Goal: Check status

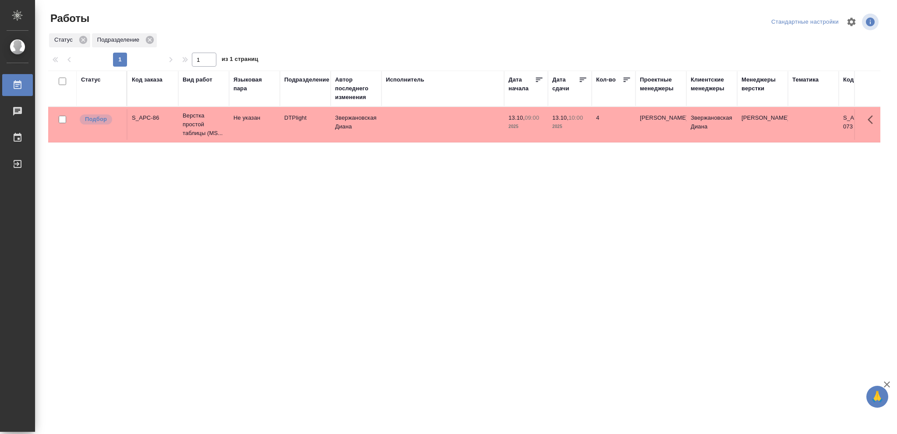
click at [93, 82] on div "Статус" at bounding box center [91, 79] width 20 height 9
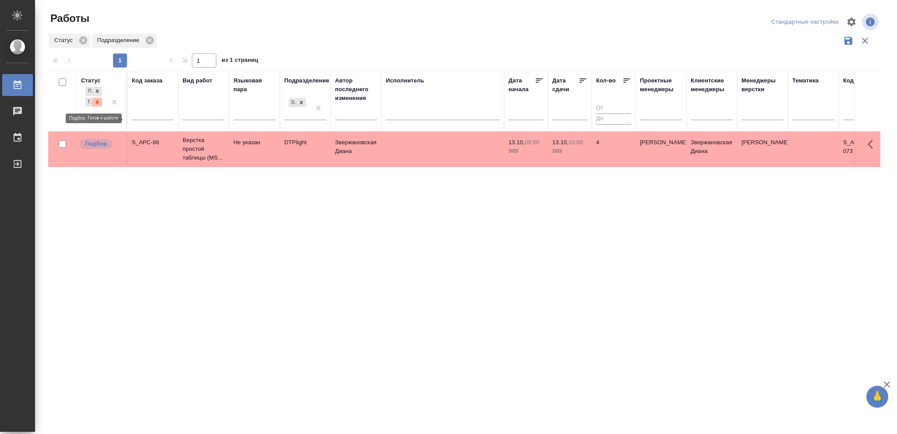
click at [99, 102] on icon at bounding box center [97, 102] width 6 height 6
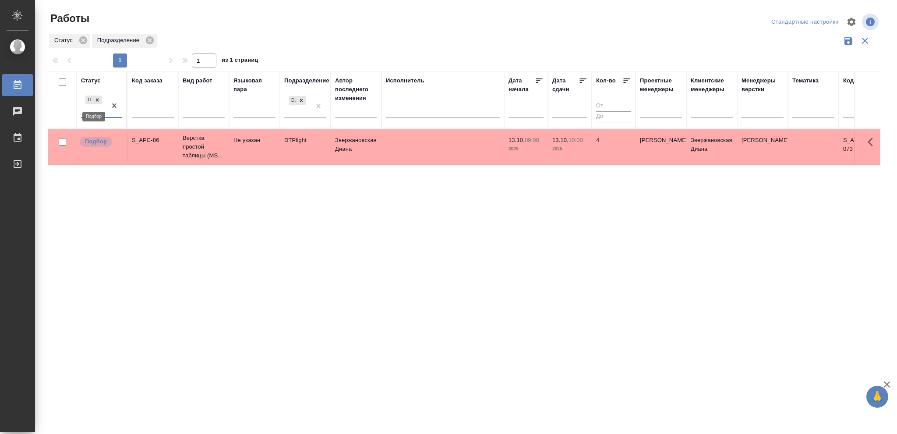
click at [99, 102] on icon at bounding box center [97, 100] width 6 height 6
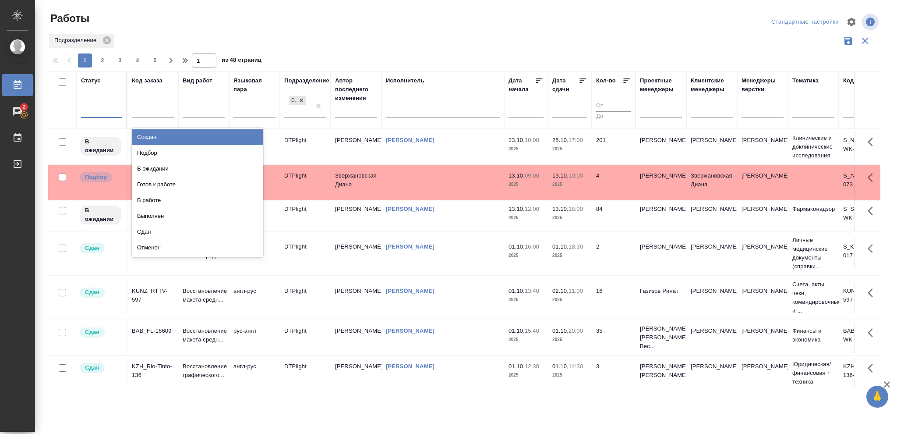
click at [97, 107] on div at bounding box center [101, 109] width 41 height 13
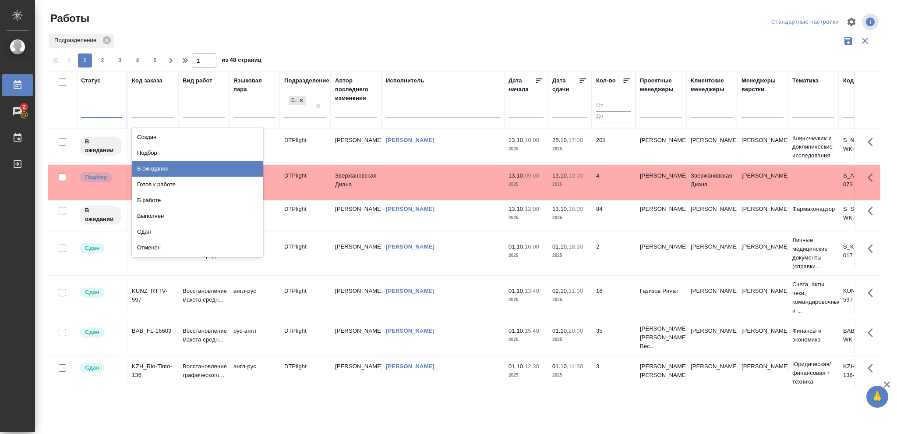
click at [150, 167] on div "В ожидании" at bounding box center [197, 169] width 131 height 16
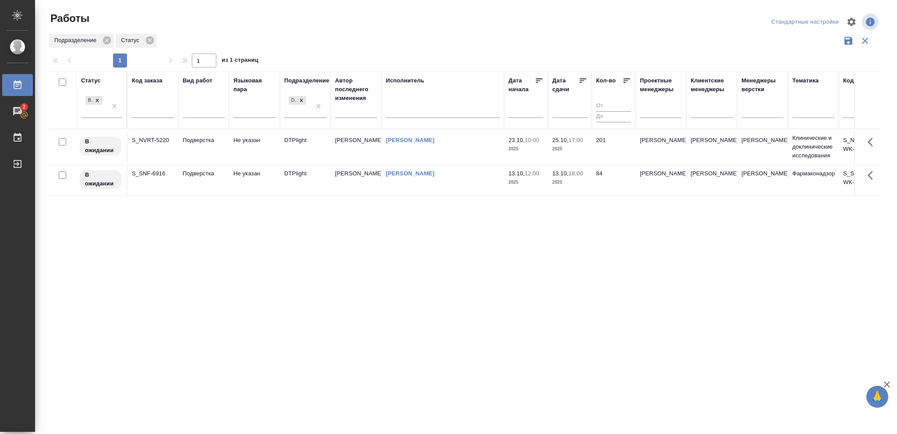
click at [585, 79] on icon at bounding box center [583, 80] width 7 height 4
click at [570, 178] on p "2025" at bounding box center [570, 180] width 35 height 9
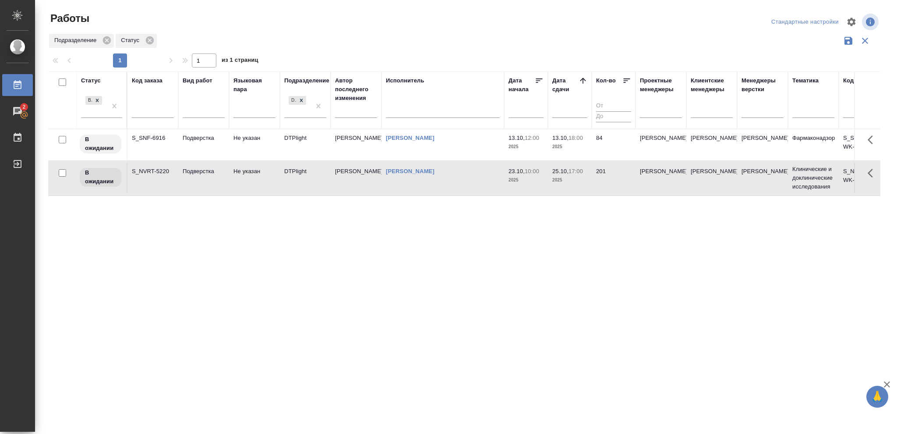
click at [570, 178] on p "2025" at bounding box center [570, 180] width 35 height 9
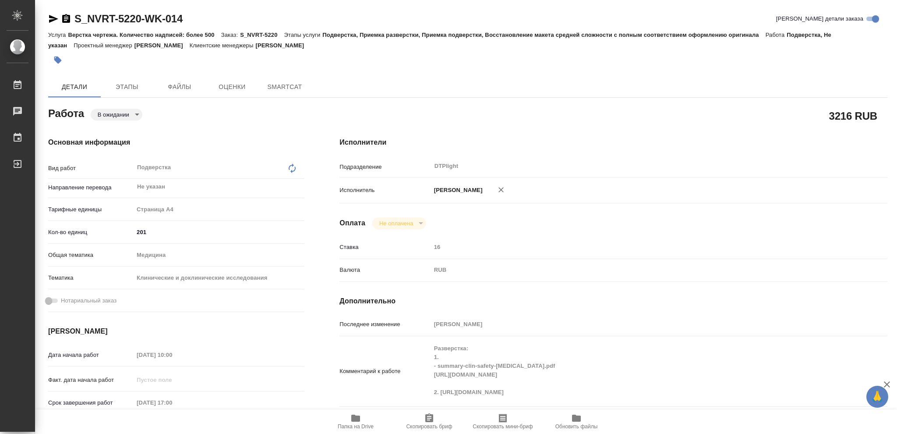
type textarea "x"
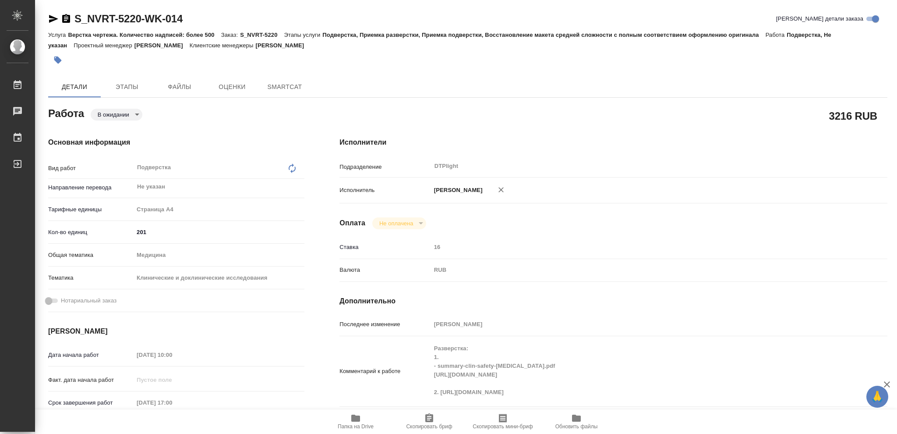
type textarea "x"
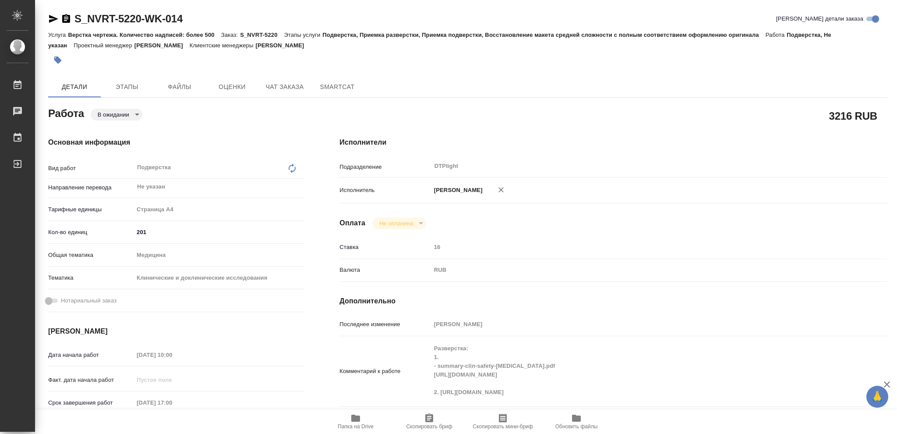
type textarea "x"
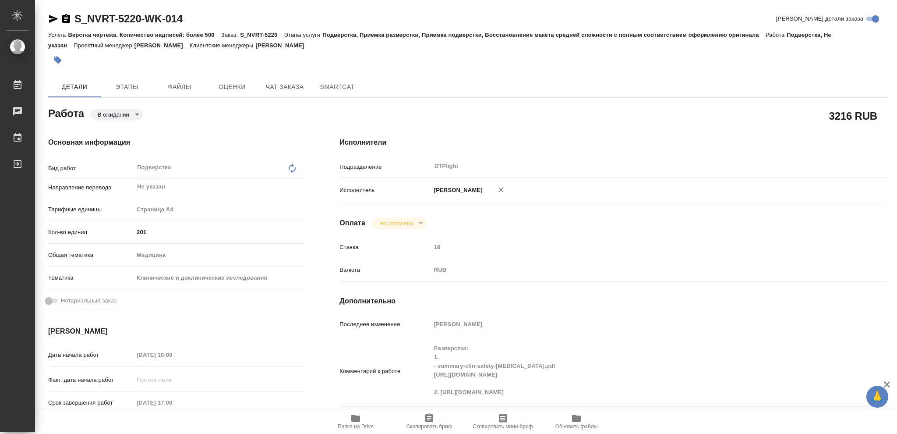
type textarea "x"
